Goal: Transaction & Acquisition: Purchase product/service

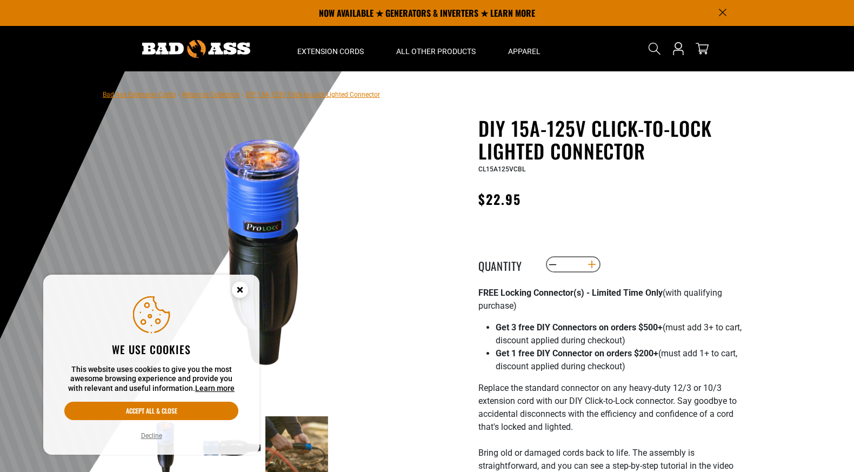
click at [591, 263] on button "Increase quantity for DIY 15A-125V Click-to-Lock Lighted Connector" at bounding box center [592, 264] width 17 height 18
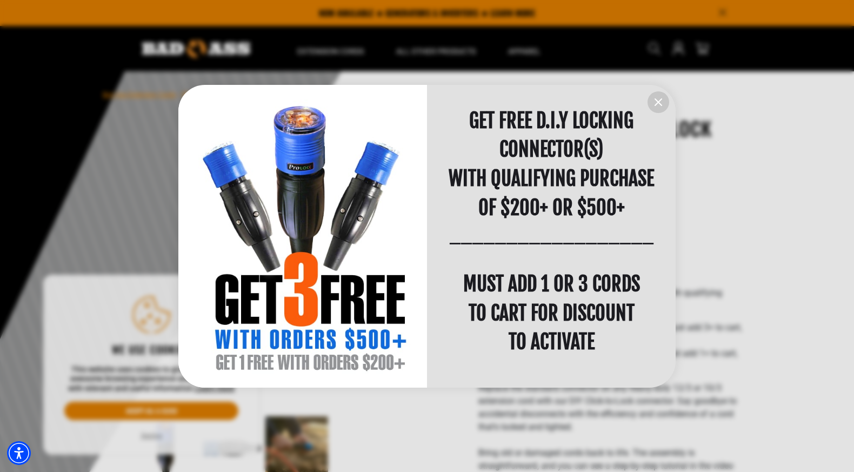
click at [659, 102] on icon "information" at bounding box center [658, 102] width 6 height 6
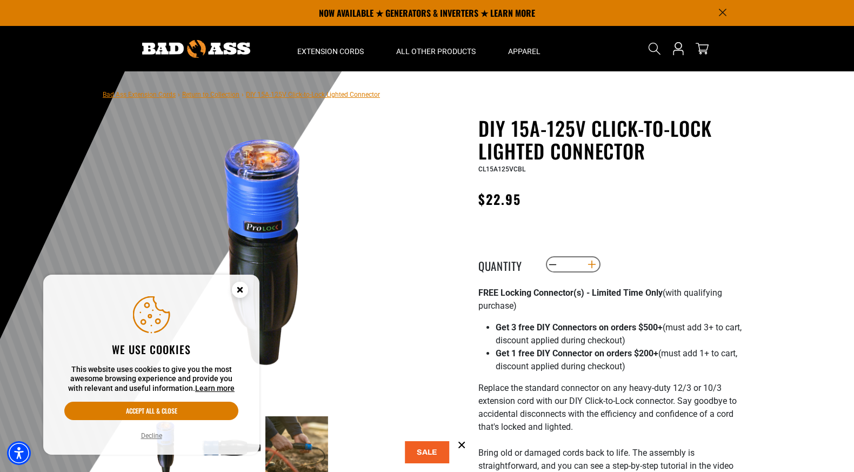
click at [591, 264] on button "Increase quantity for DIY 15A-125V Click-to-Lock Lighted Connector" at bounding box center [592, 264] width 17 height 18
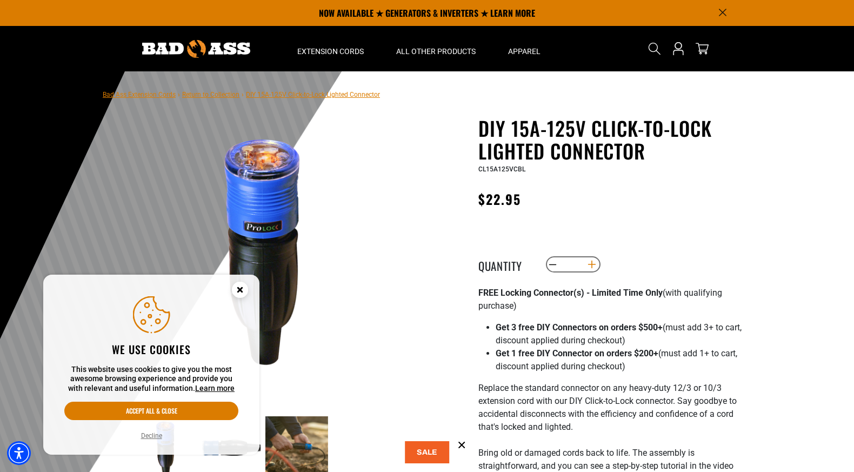
click at [591, 264] on button "Increase quantity for DIY 15A-125V Click-to-Lock Lighted Connector" at bounding box center [592, 264] width 17 height 18
type input "**"
click at [238, 288] on icon "Close this option" at bounding box center [240, 290] width 4 height 4
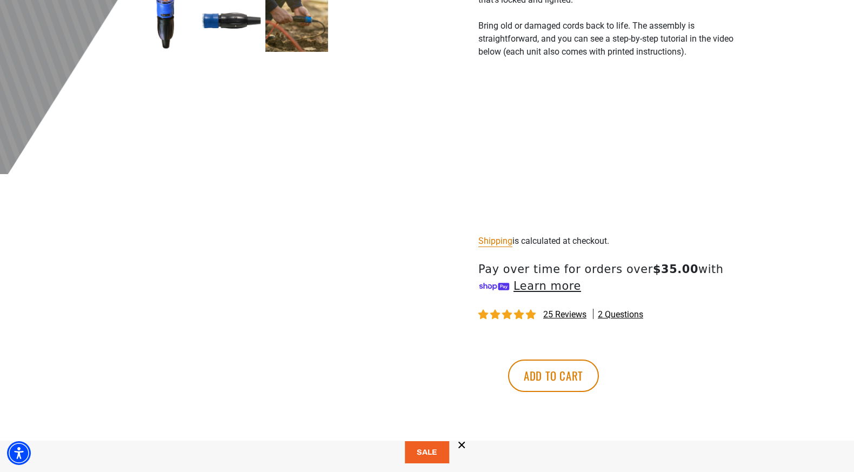
scroll to position [432, 0]
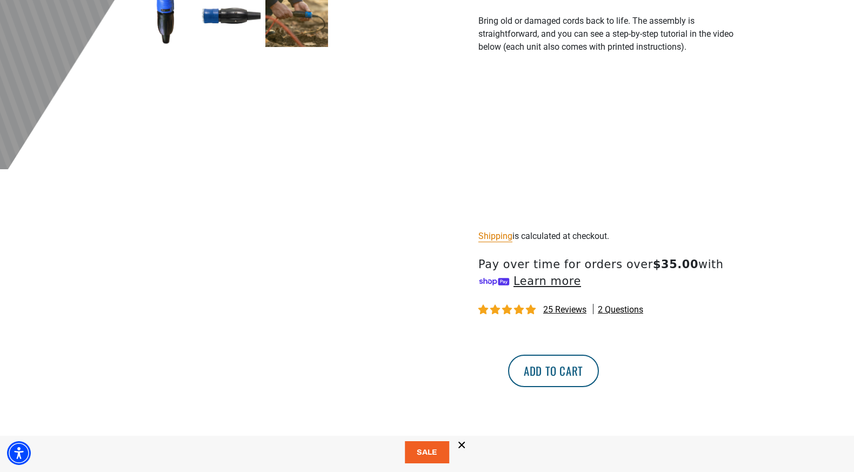
click at [599, 362] on button "Add to cart" at bounding box center [553, 371] width 91 height 32
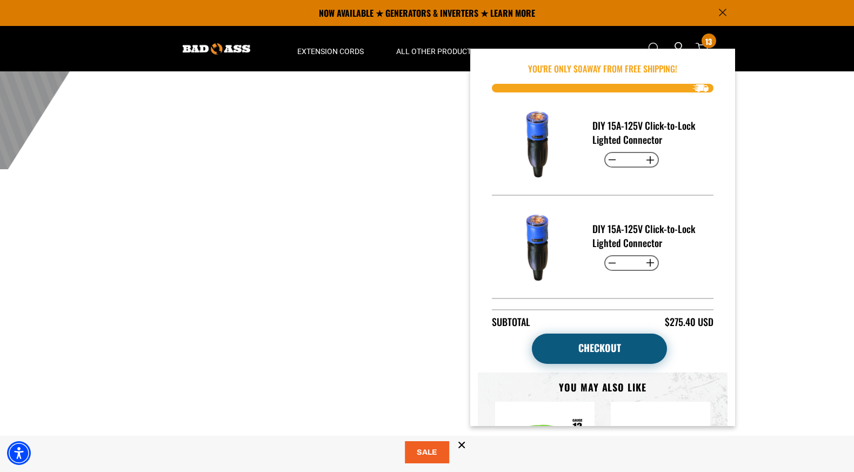
click at [609, 343] on link "Checkout" at bounding box center [599, 349] width 135 height 30
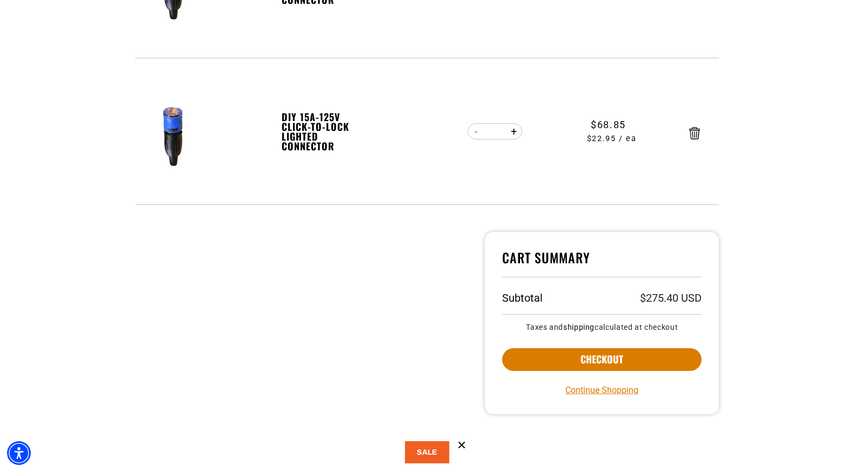
scroll to position [457, 0]
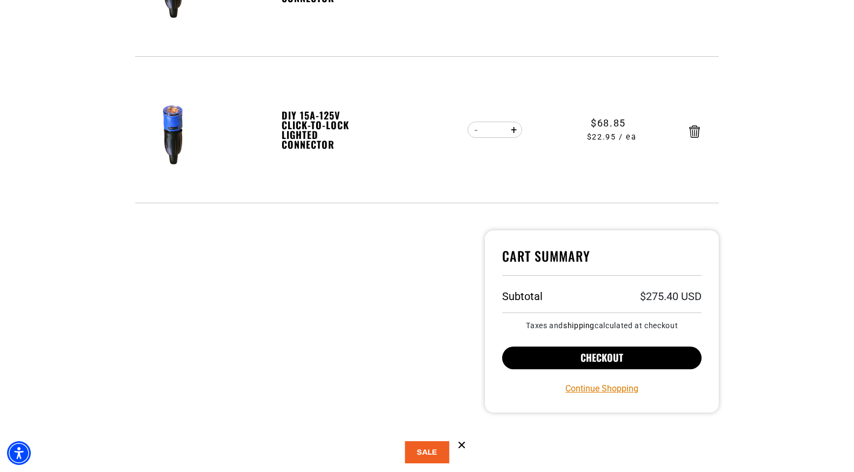
click at [634, 356] on button "Checkout" at bounding box center [601, 358] width 199 height 23
